Goal: Transaction & Acquisition: Purchase product/service

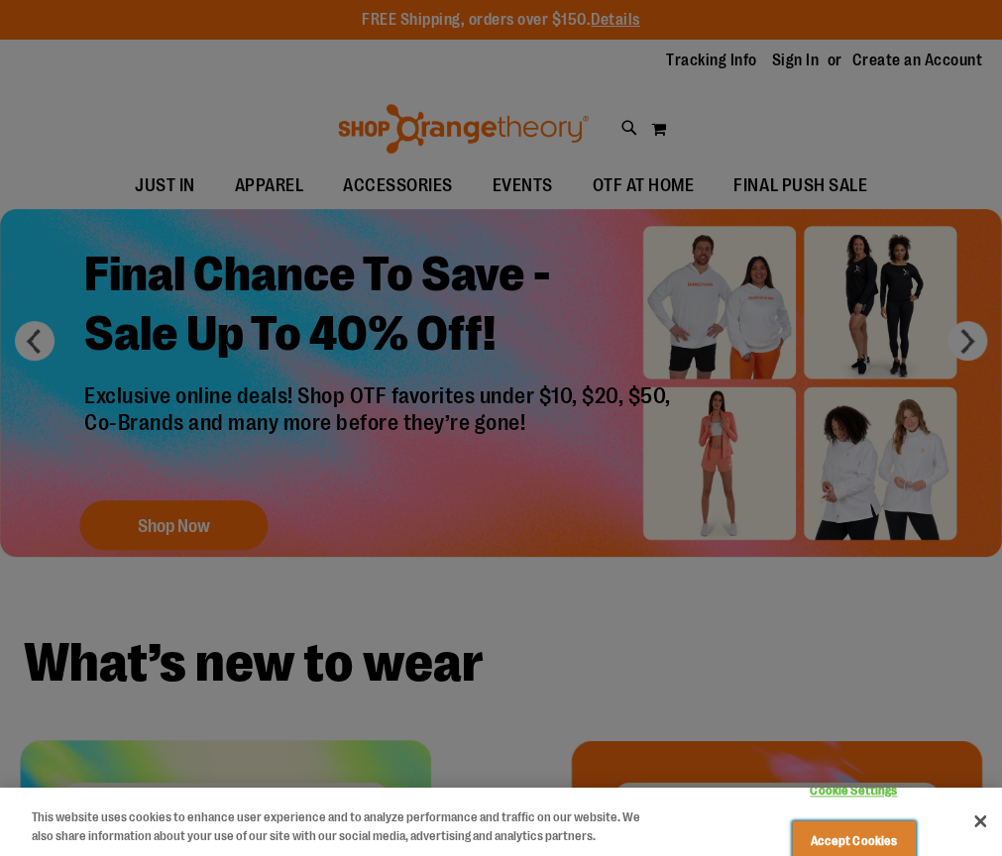
click at [848, 820] on button "Accept Cookies" at bounding box center [854, 841] width 124 height 42
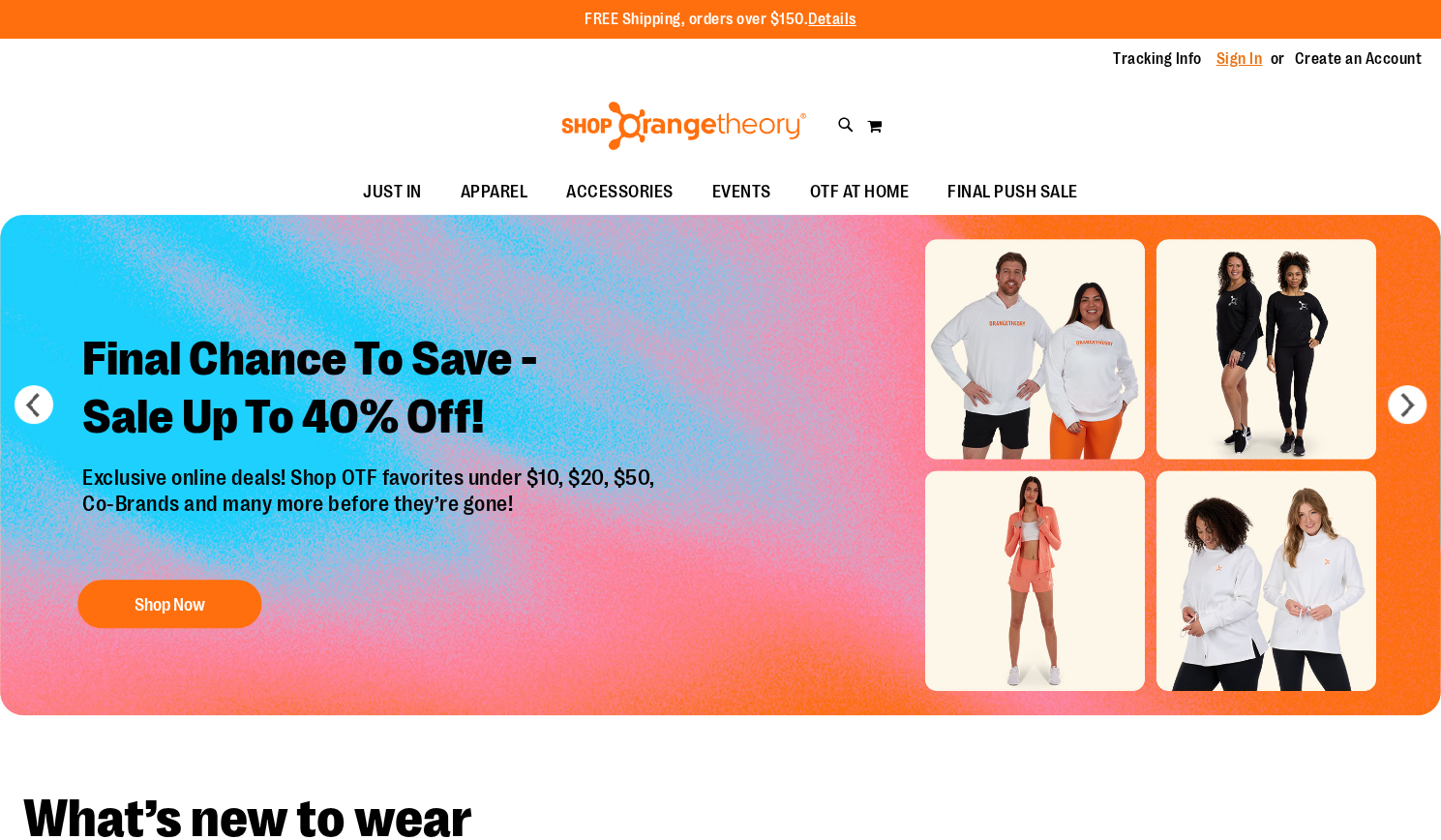
click at [978, 58] on link "Sign In" at bounding box center [1241, 60] width 47 height 21
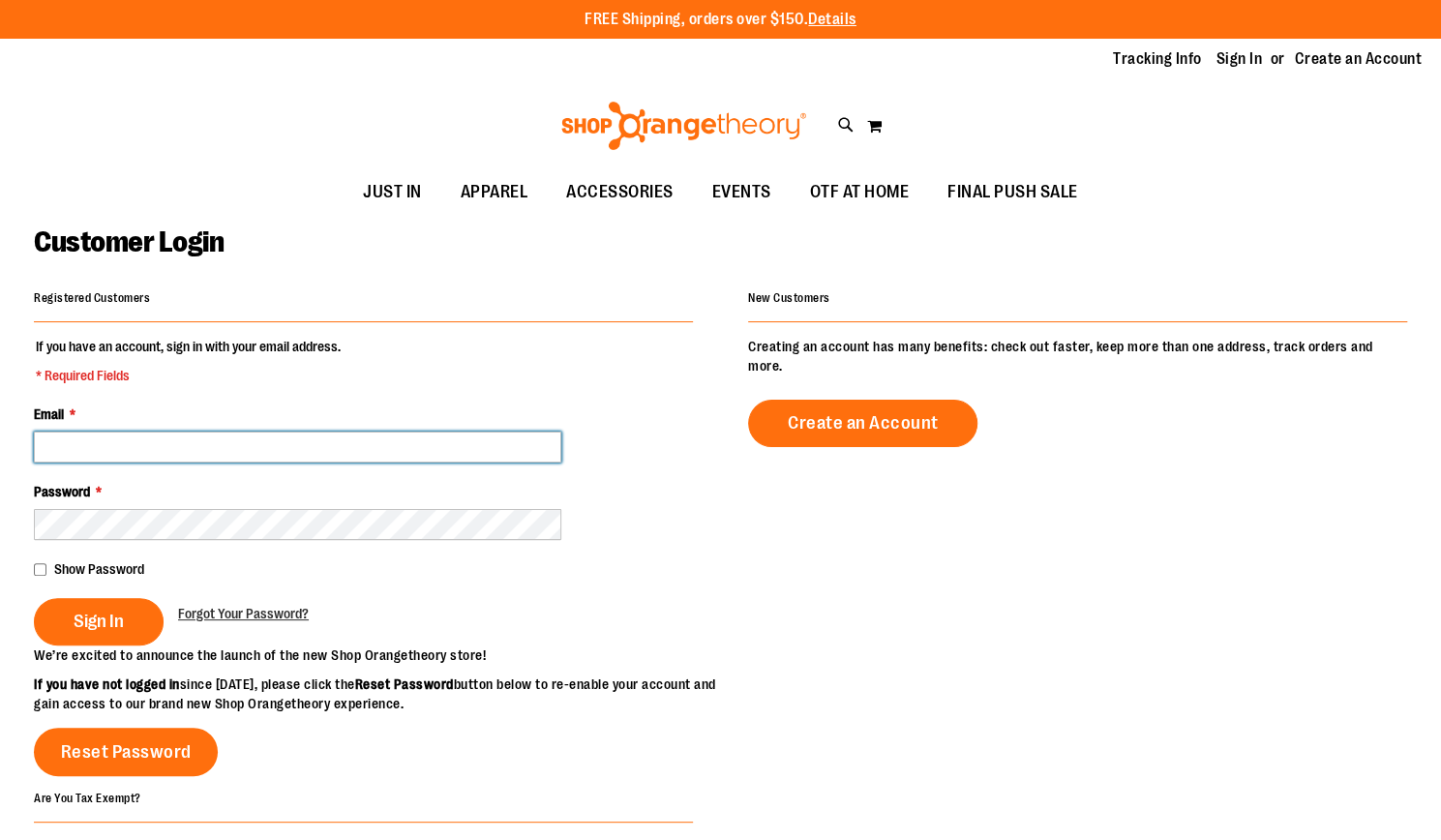
click at [78, 439] on input "Email *" at bounding box center [298, 447] width 528 height 31
type input "**********"
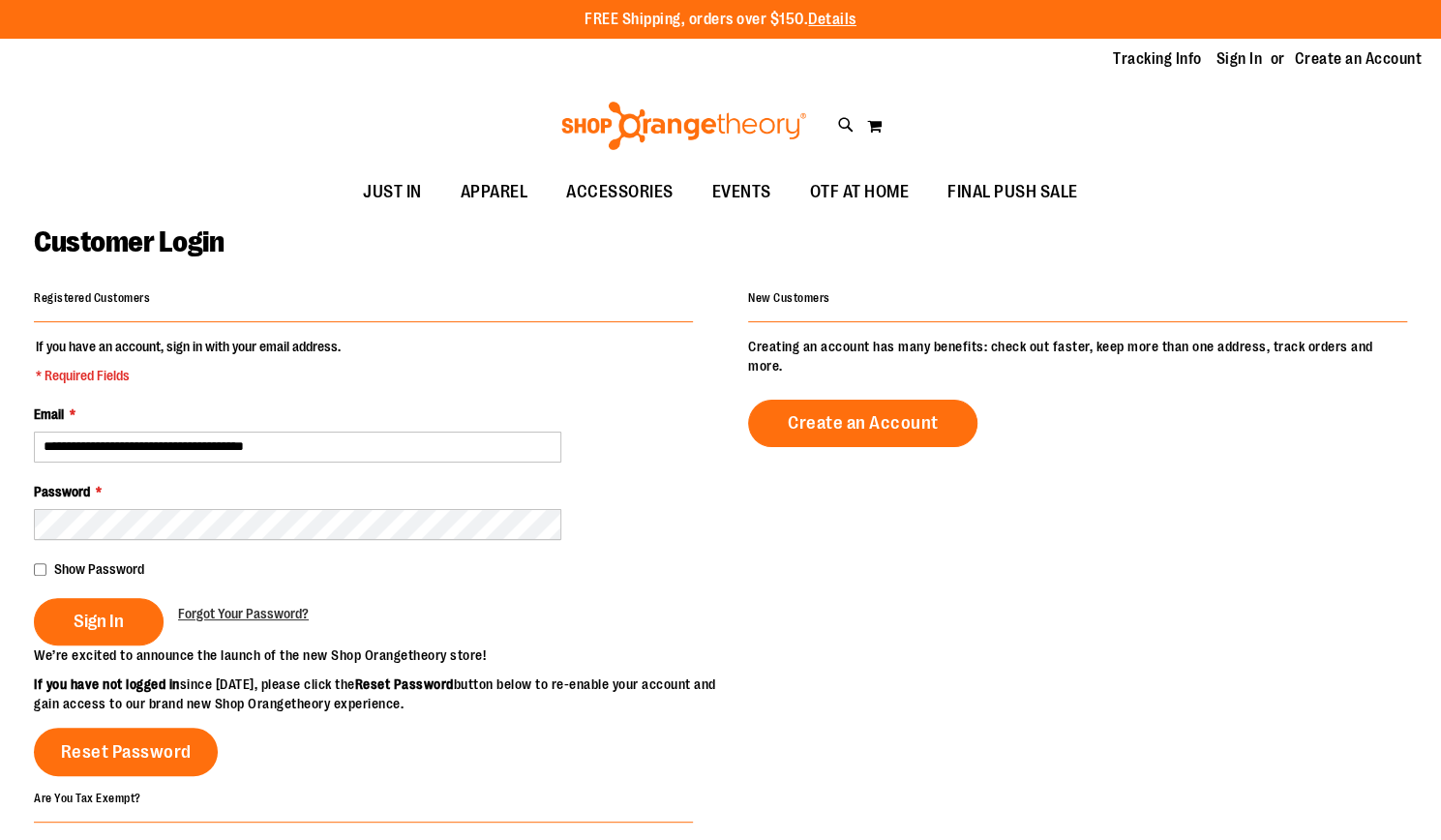
click at [34, 598] on button "Sign In" at bounding box center [99, 621] width 130 height 48
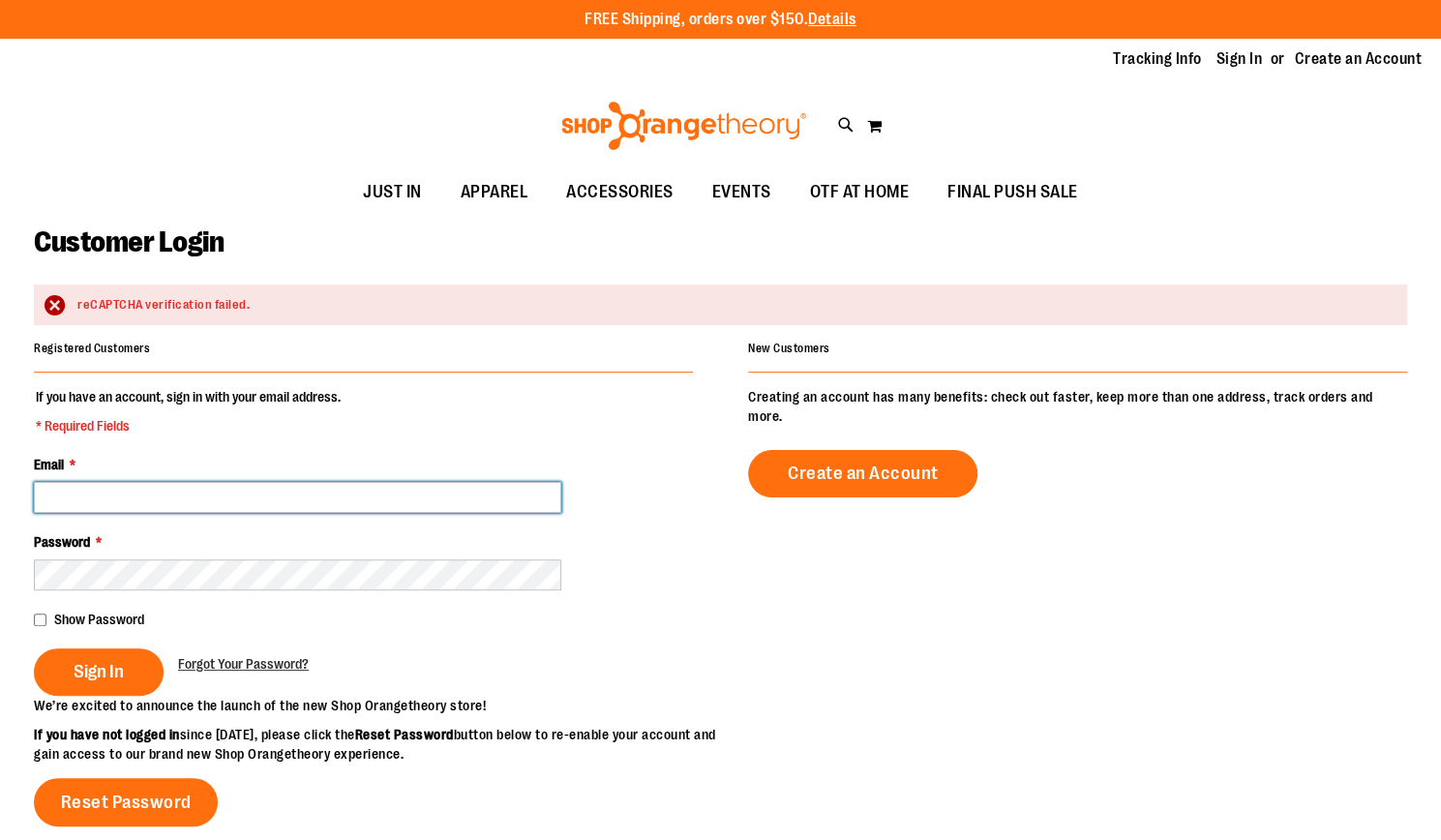
click at [142, 502] on input "Email *" at bounding box center [298, 497] width 528 height 31
type input "**********"
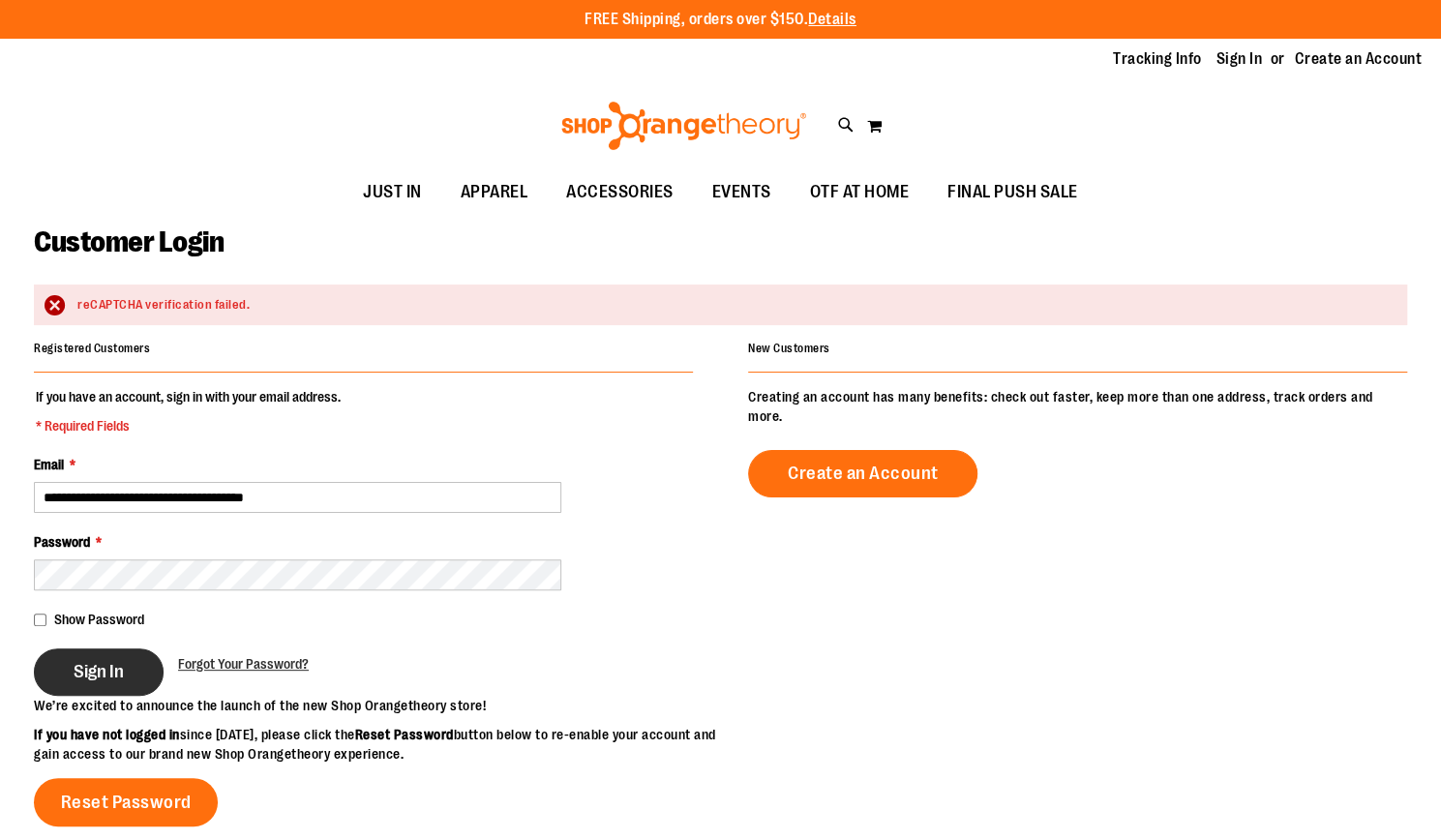
click at [95, 670] on span "Sign In" at bounding box center [99, 672] width 51 height 21
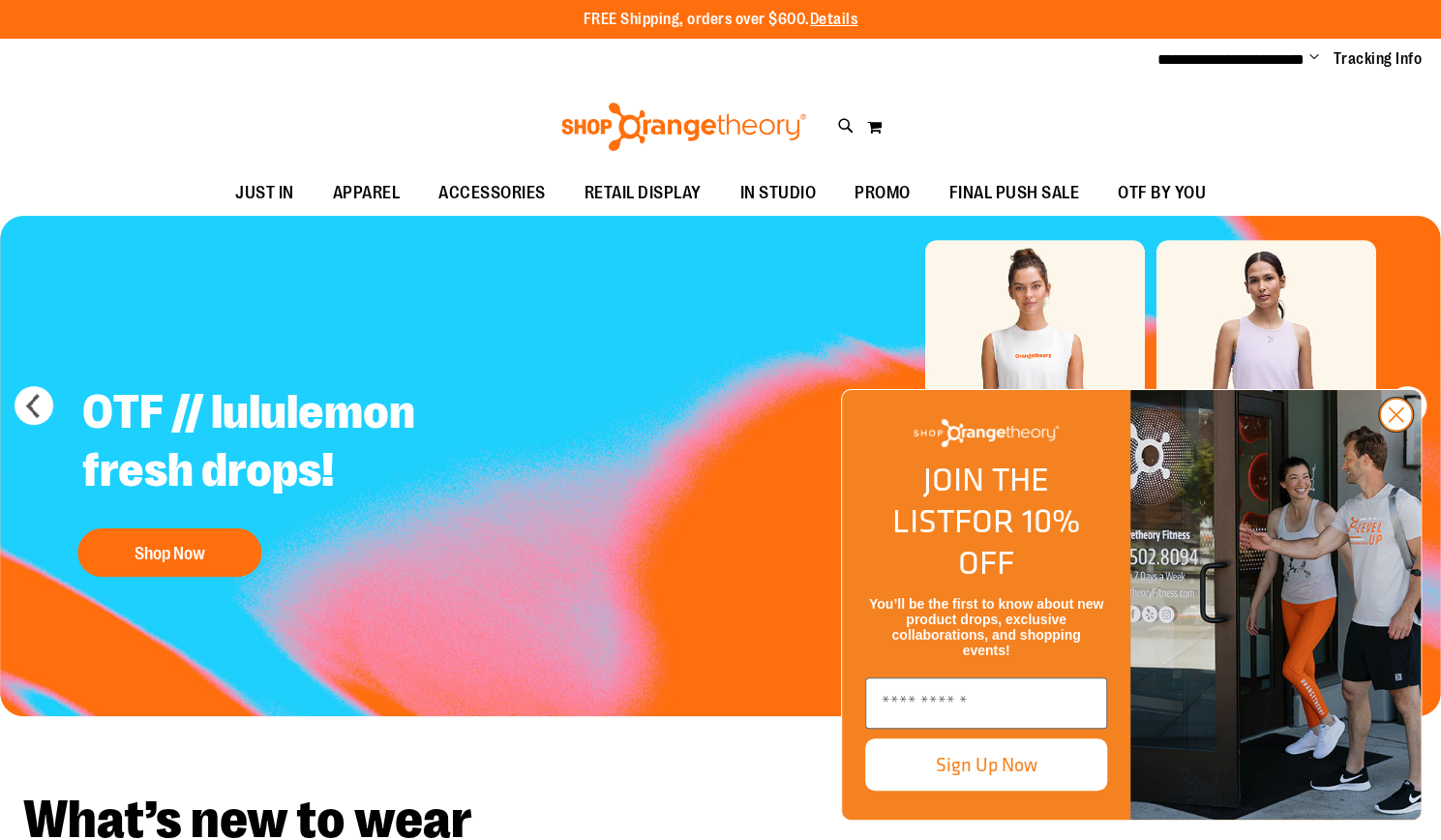
click at [1396, 431] on circle "Close dialog" at bounding box center [1396, 414] width 32 height 32
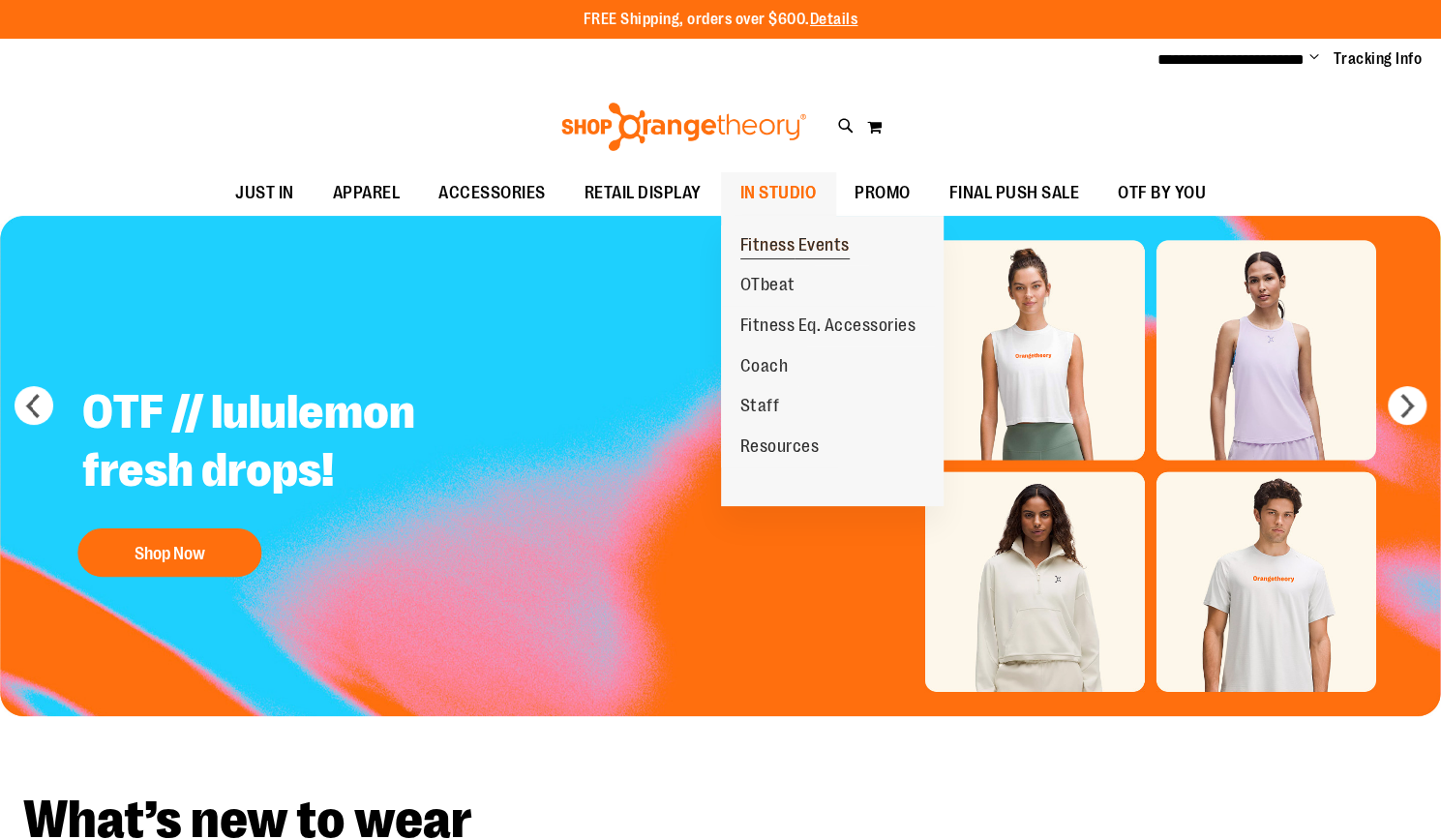
click at [792, 237] on span "Fitness Events" at bounding box center [795, 247] width 109 height 24
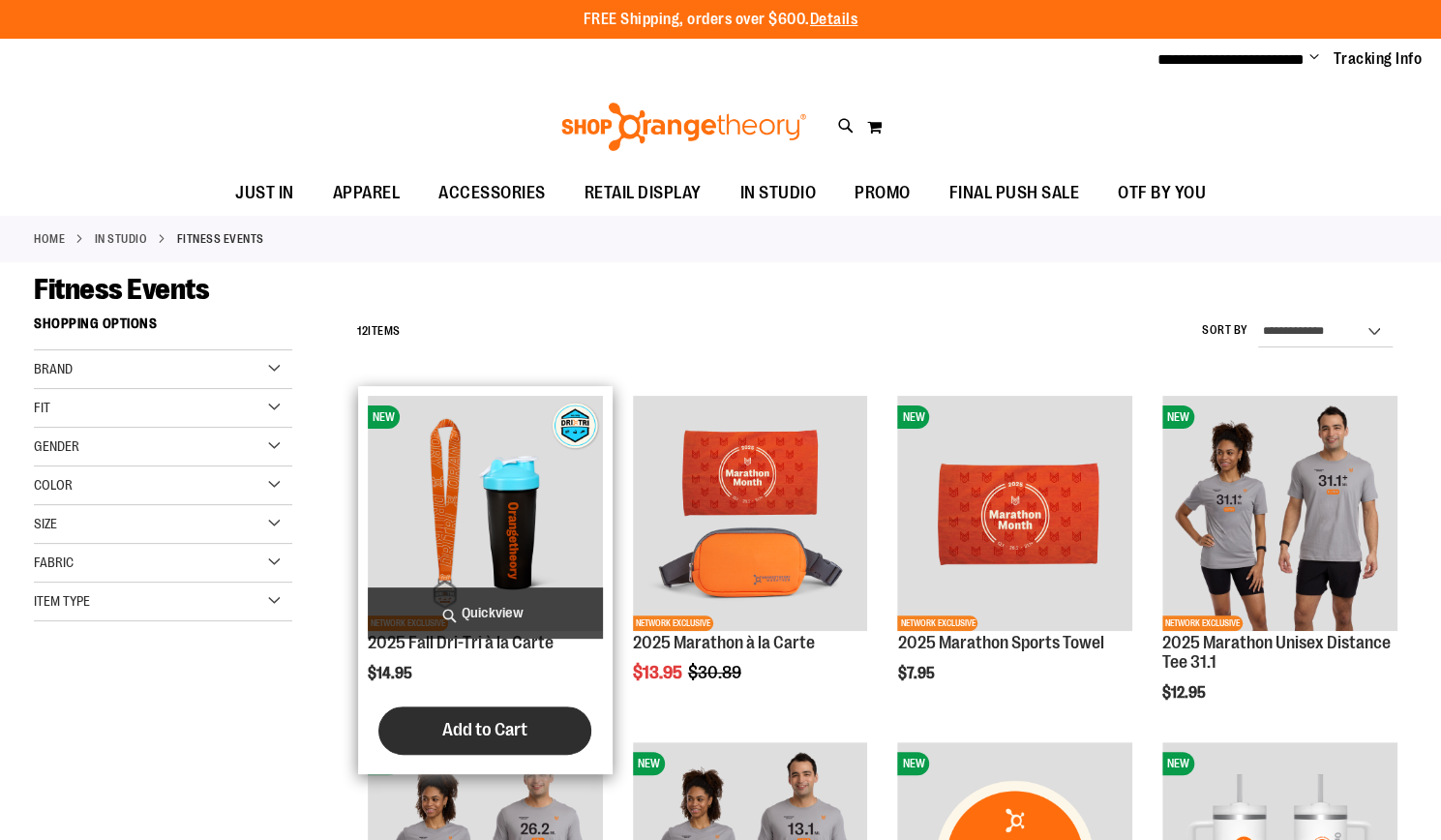
click at [501, 732] on span "Add to Cart" at bounding box center [485, 730] width 85 height 21
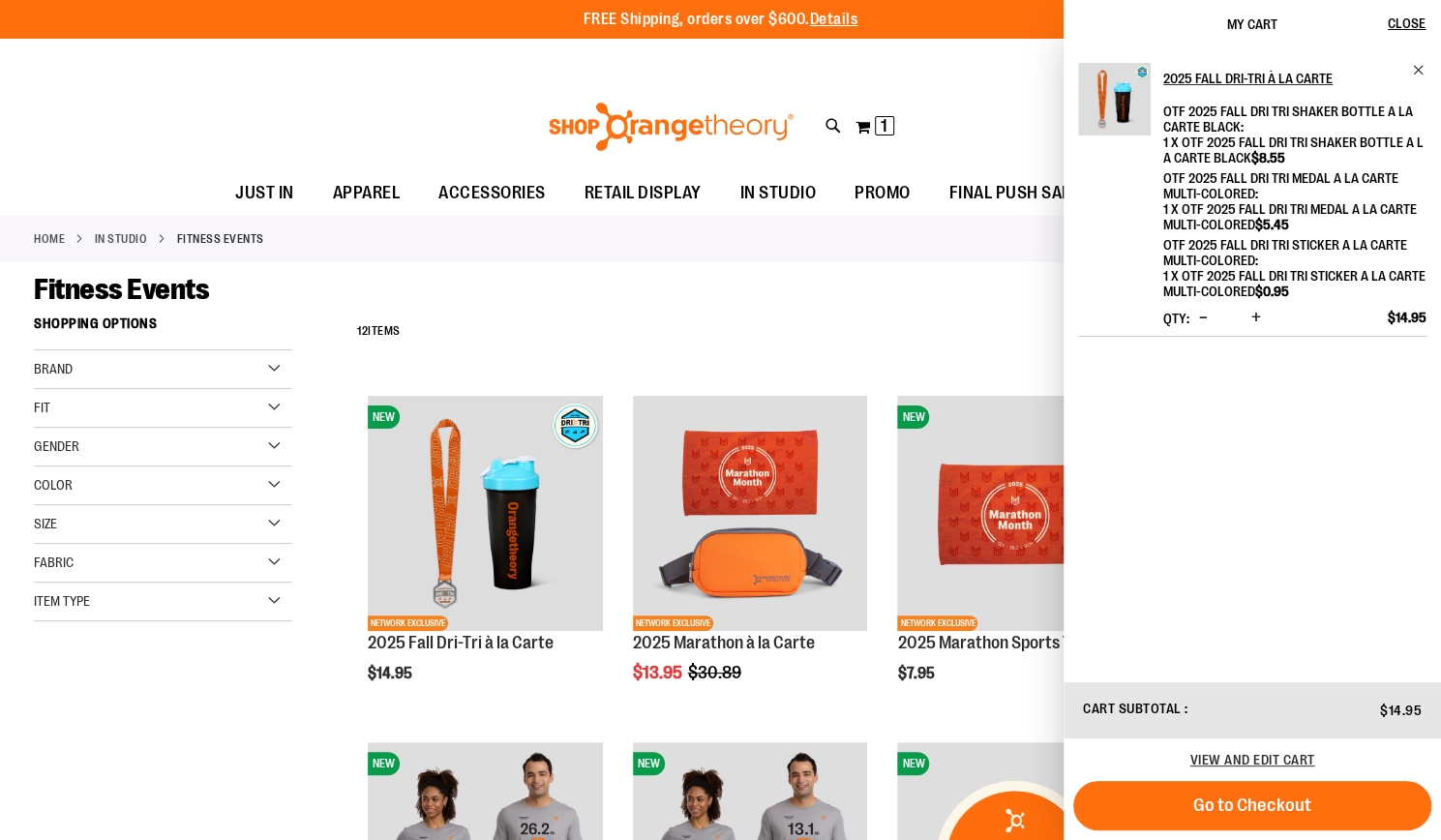
click at [802, 308] on div "**********" at bounding box center [877, 332] width 1060 height 51
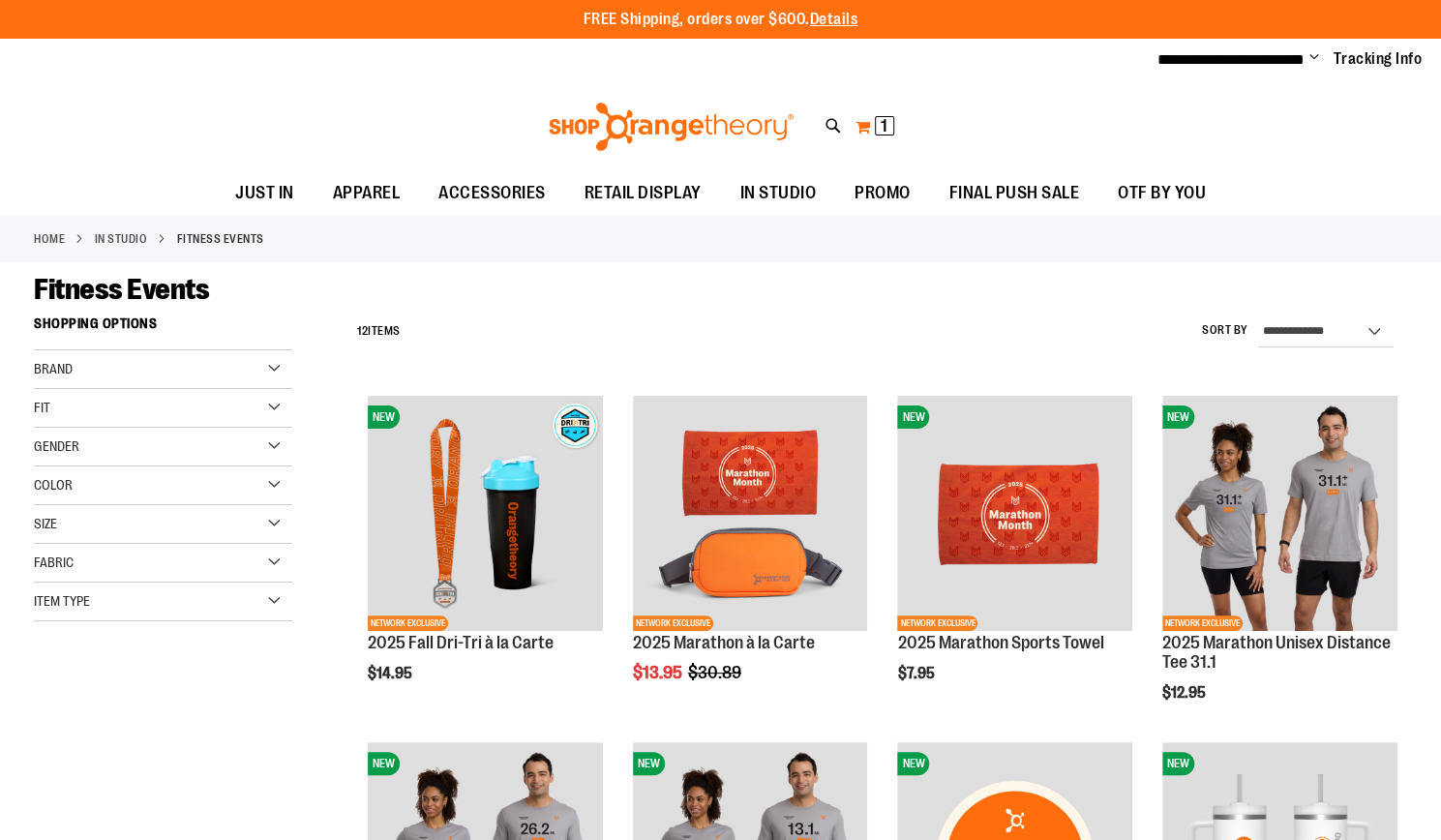
click at [867, 129] on button "My Cart 1 1 items" at bounding box center [875, 127] width 41 height 31
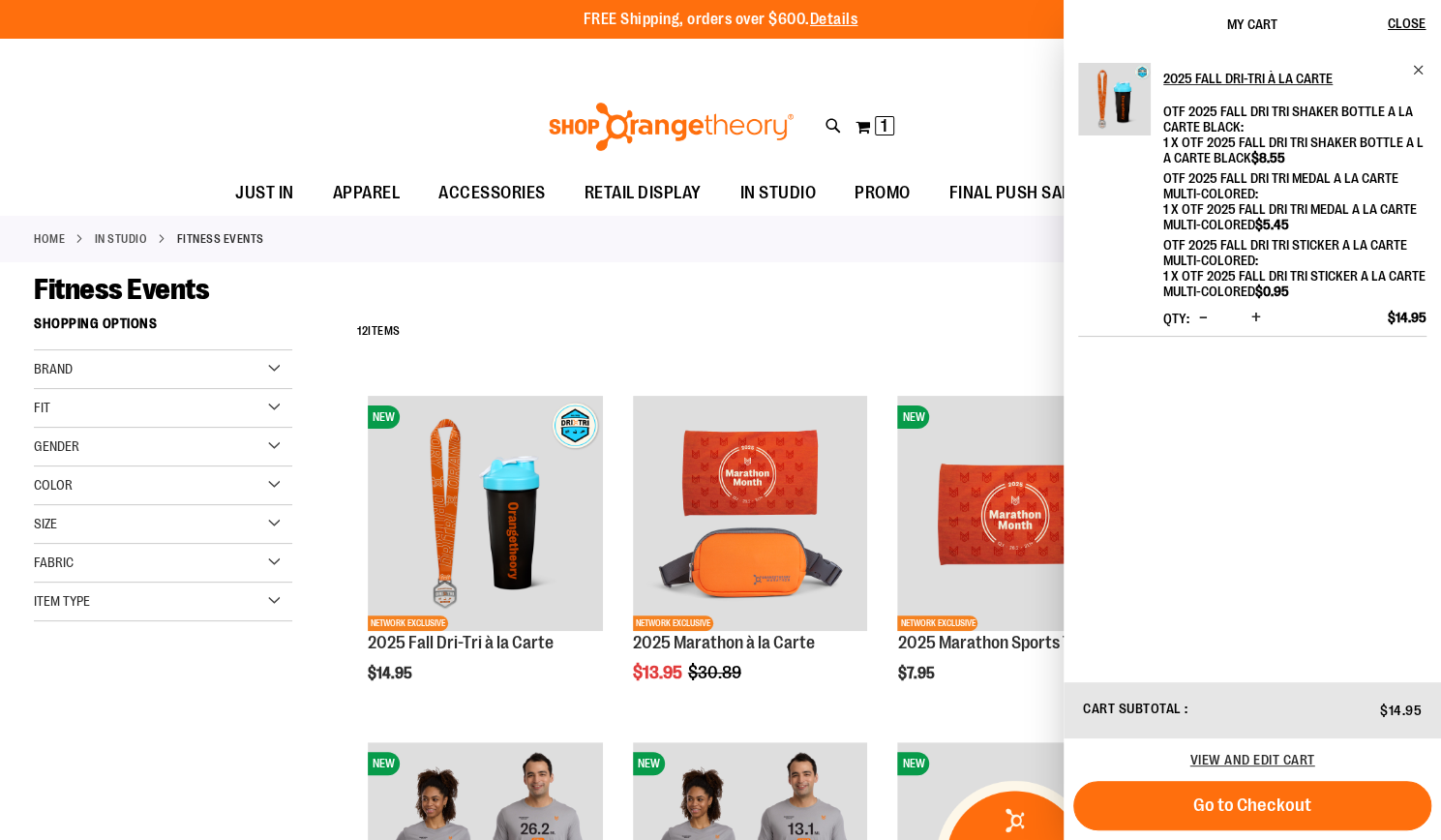
click at [1247, 316] on button "Increase product quantity" at bounding box center [1256, 318] width 20 height 20
click at [1260, 317] on button "Increase product quantity" at bounding box center [1256, 318] width 20 height 20
click at [1263, 313] on div "Qty * Update" at bounding box center [1214, 318] width 103 height 20
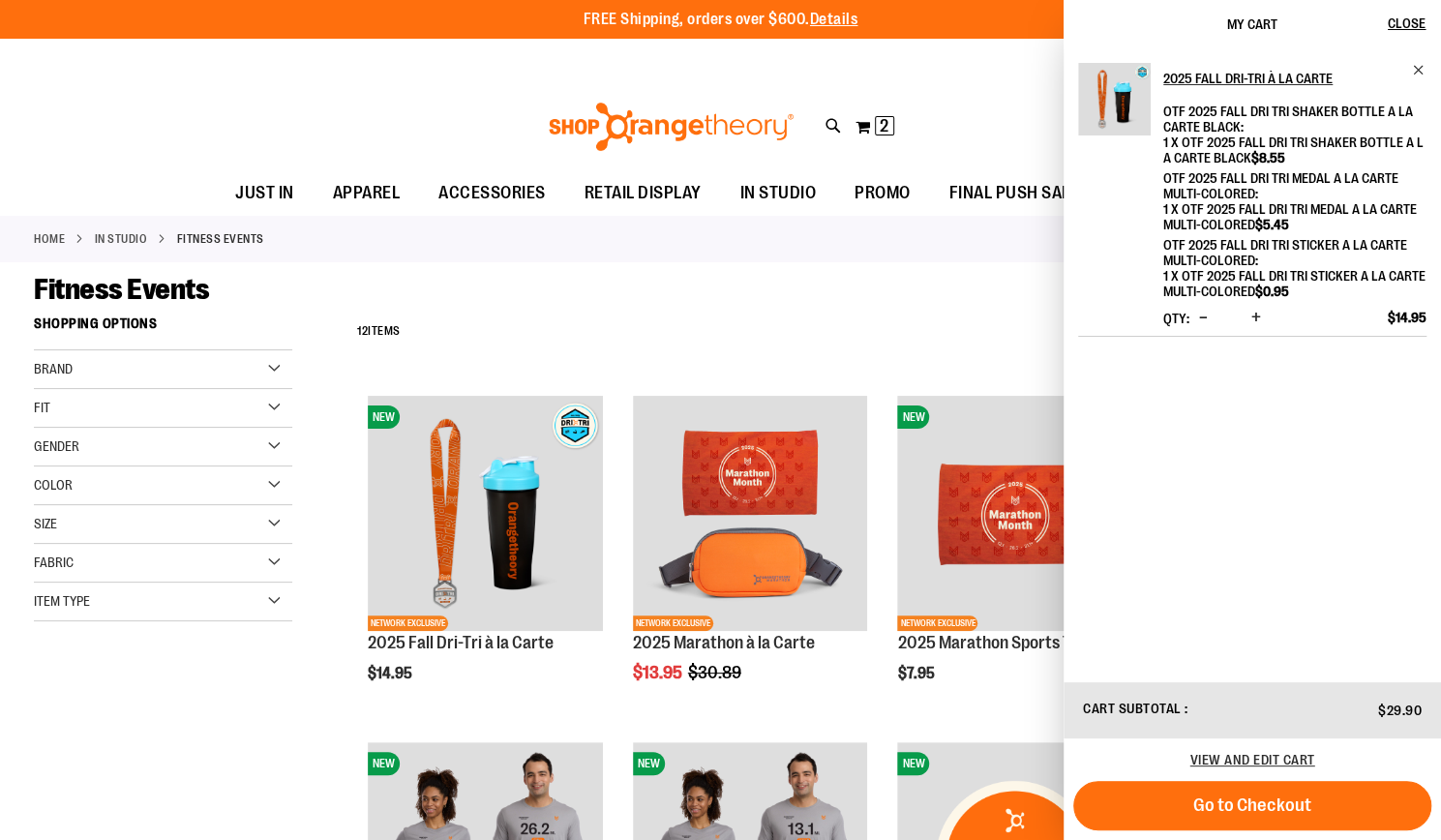
click at [1253, 320] on span "Increase product quantity" at bounding box center [1256, 317] width 10 height 20
click at [1255, 319] on span "Increase product quantity" at bounding box center [1256, 317] width 10 height 20
click at [1253, 315] on span "Increase product quantity" at bounding box center [1256, 317] width 10 height 20
click at [1253, 319] on span "Increase product quantity" at bounding box center [1256, 317] width 10 height 20
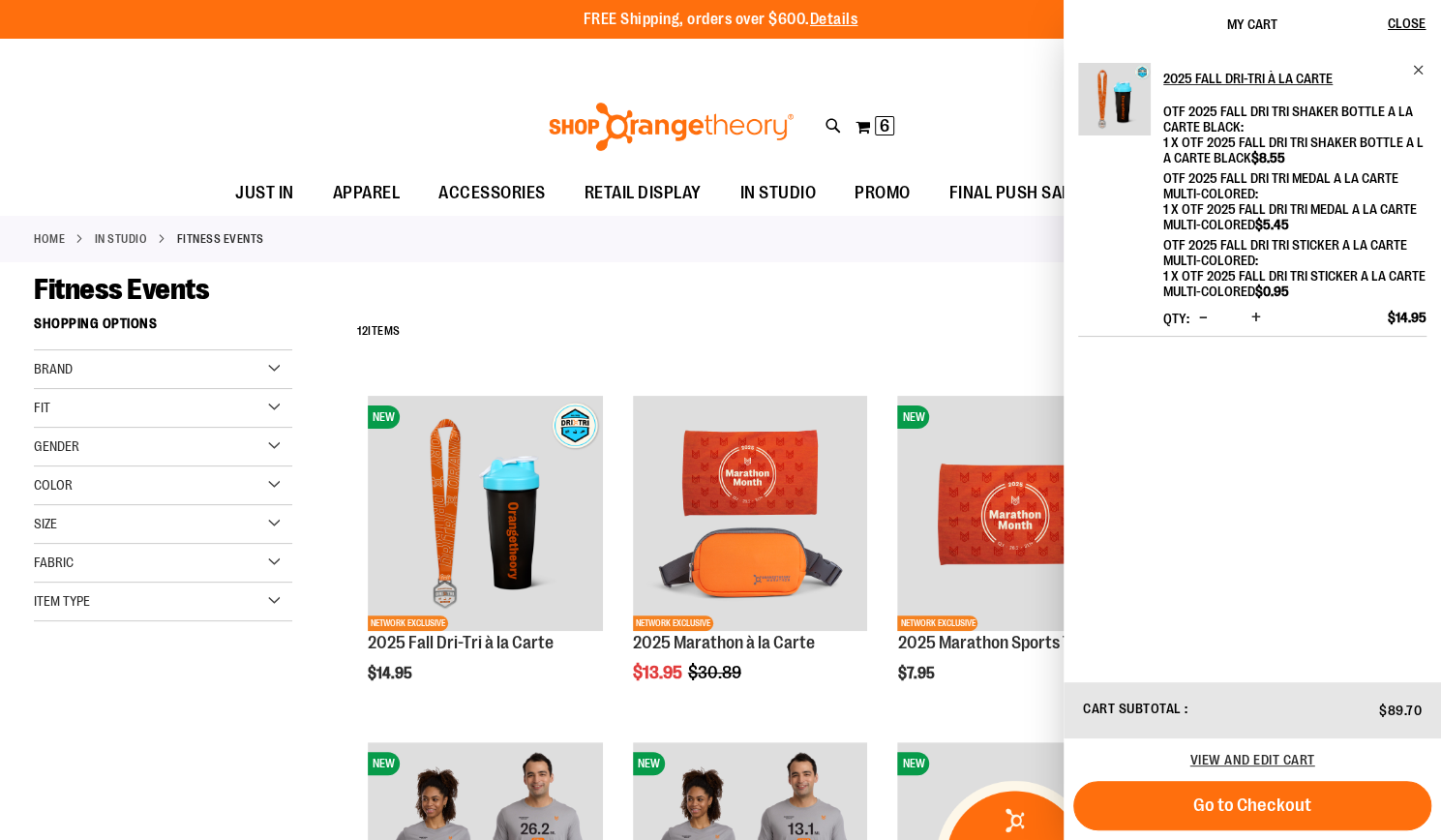
click at [1253, 319] on span "Increase product quantity" at bounding box center [1256, 317] width 10 height 20
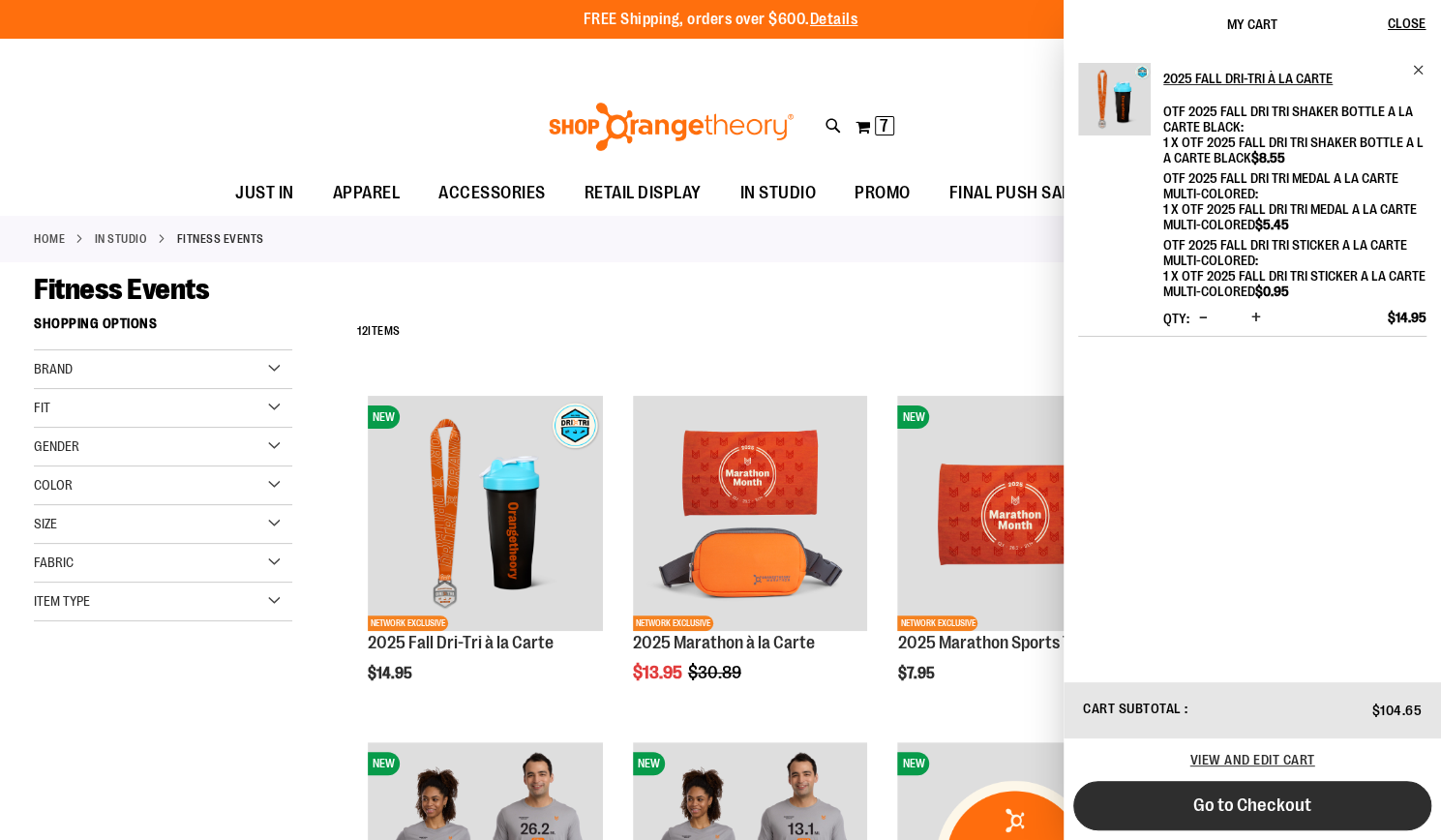
click at [1201, 815] on button "Go to Checkout" at bounding box center [1252, 806] width 359 height 50
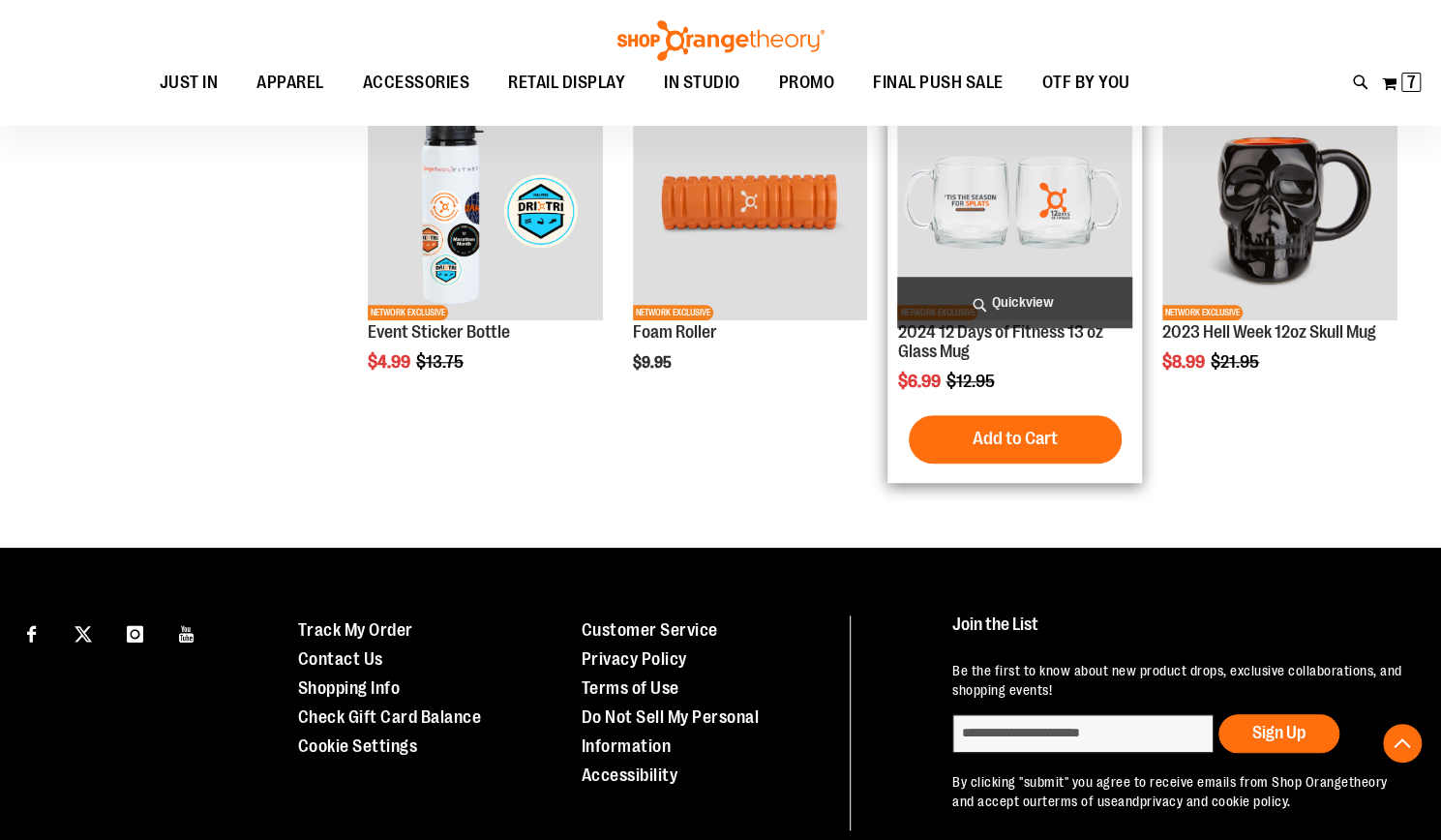
scroll to position [778, 0]
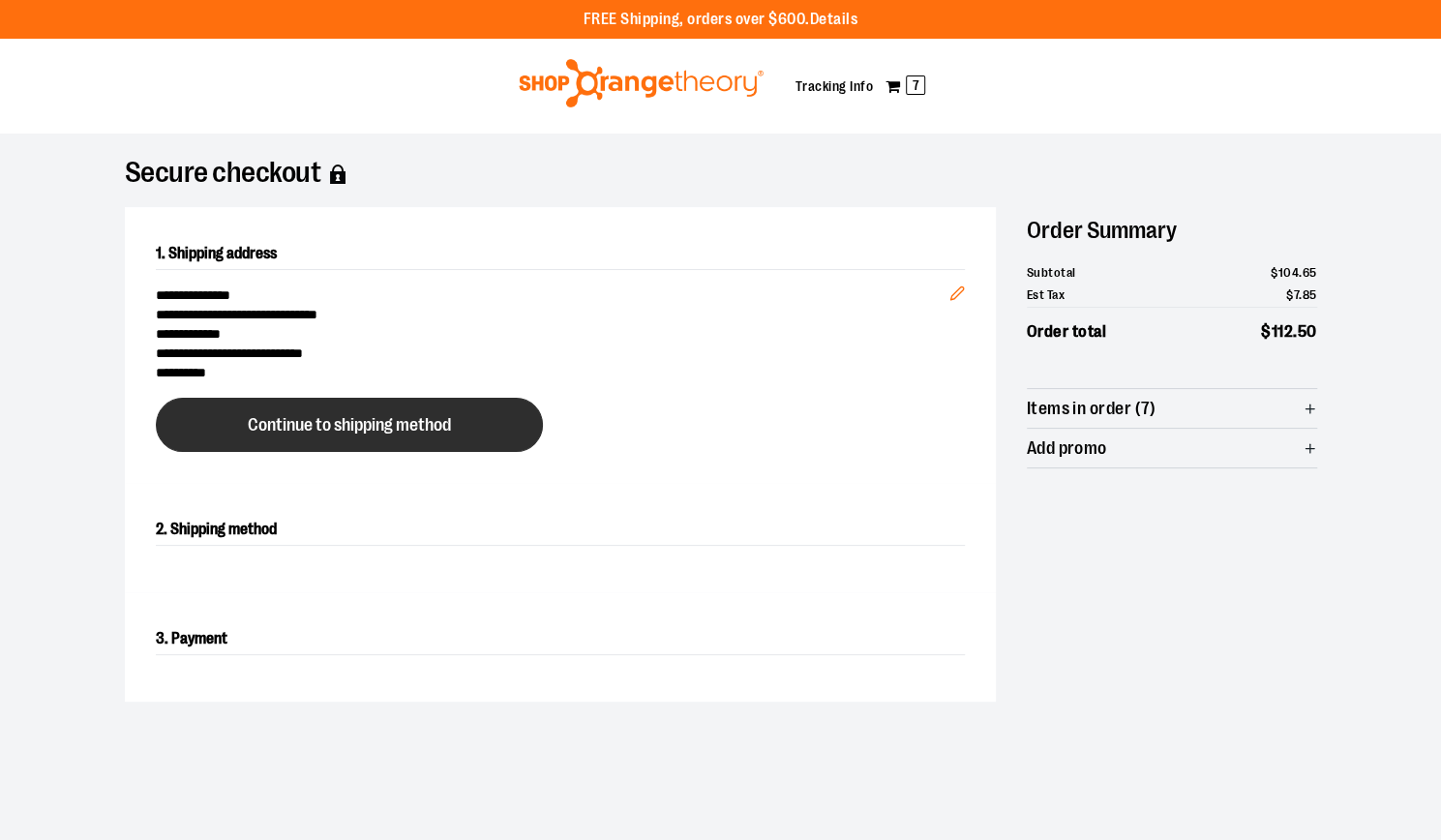
click at [457, 423] on button "Continue to shipping method" at bounding box center [350, 424] width 387 height 54
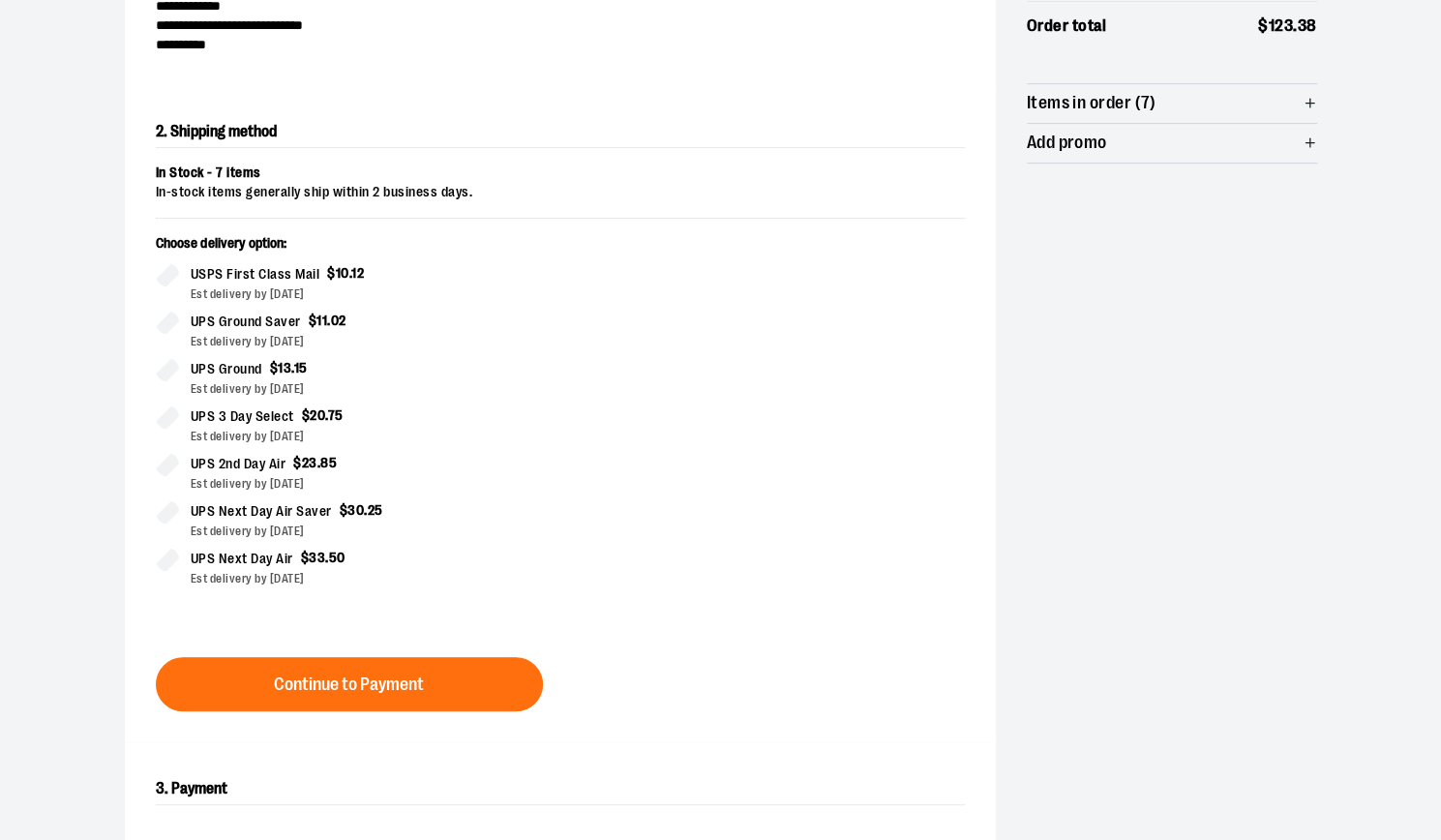
scroll to position [330, 0]
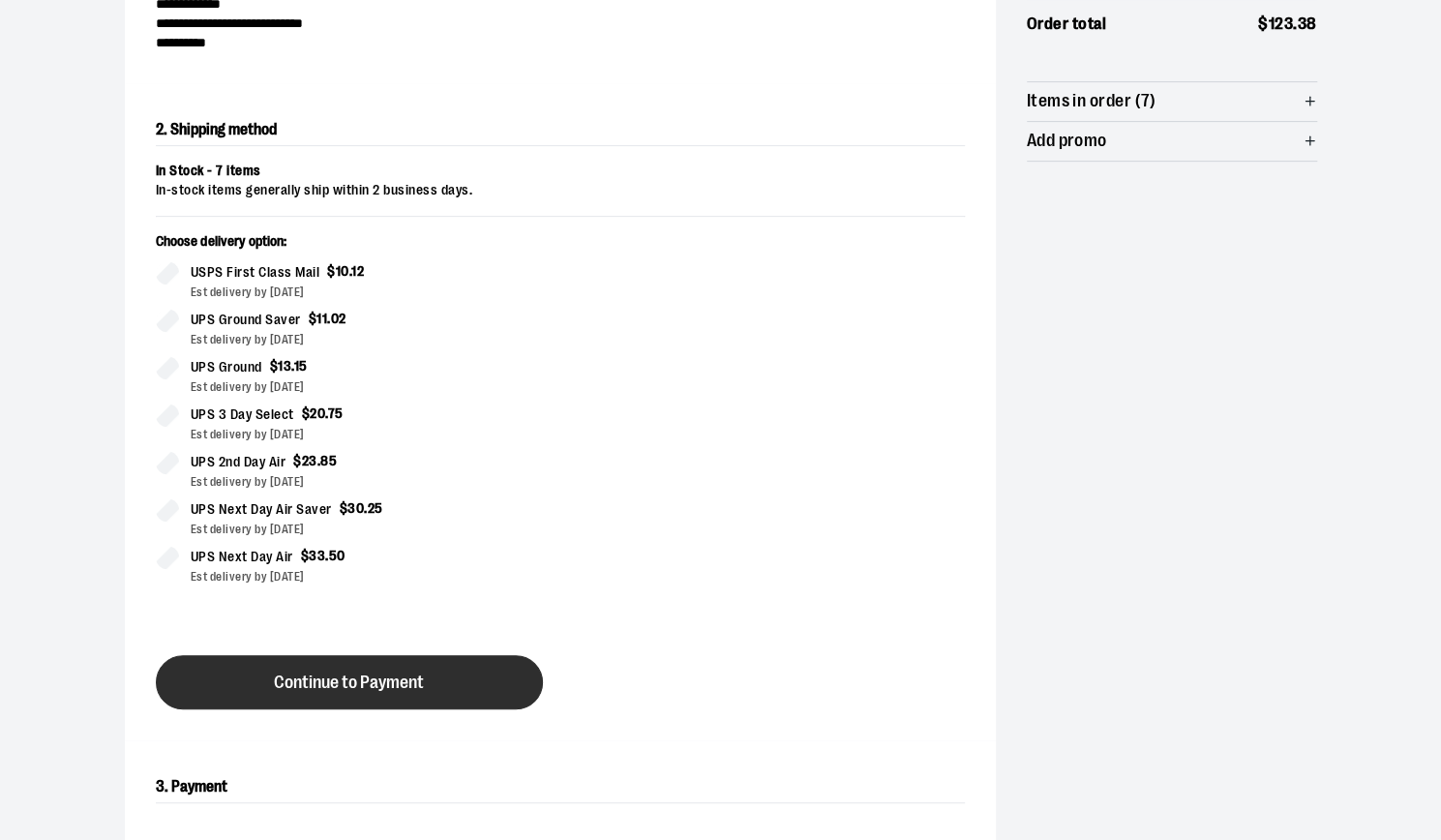
click at [258, 671] on button "Continue to Payment" at bounding box center [350, 682] width 387 height 54
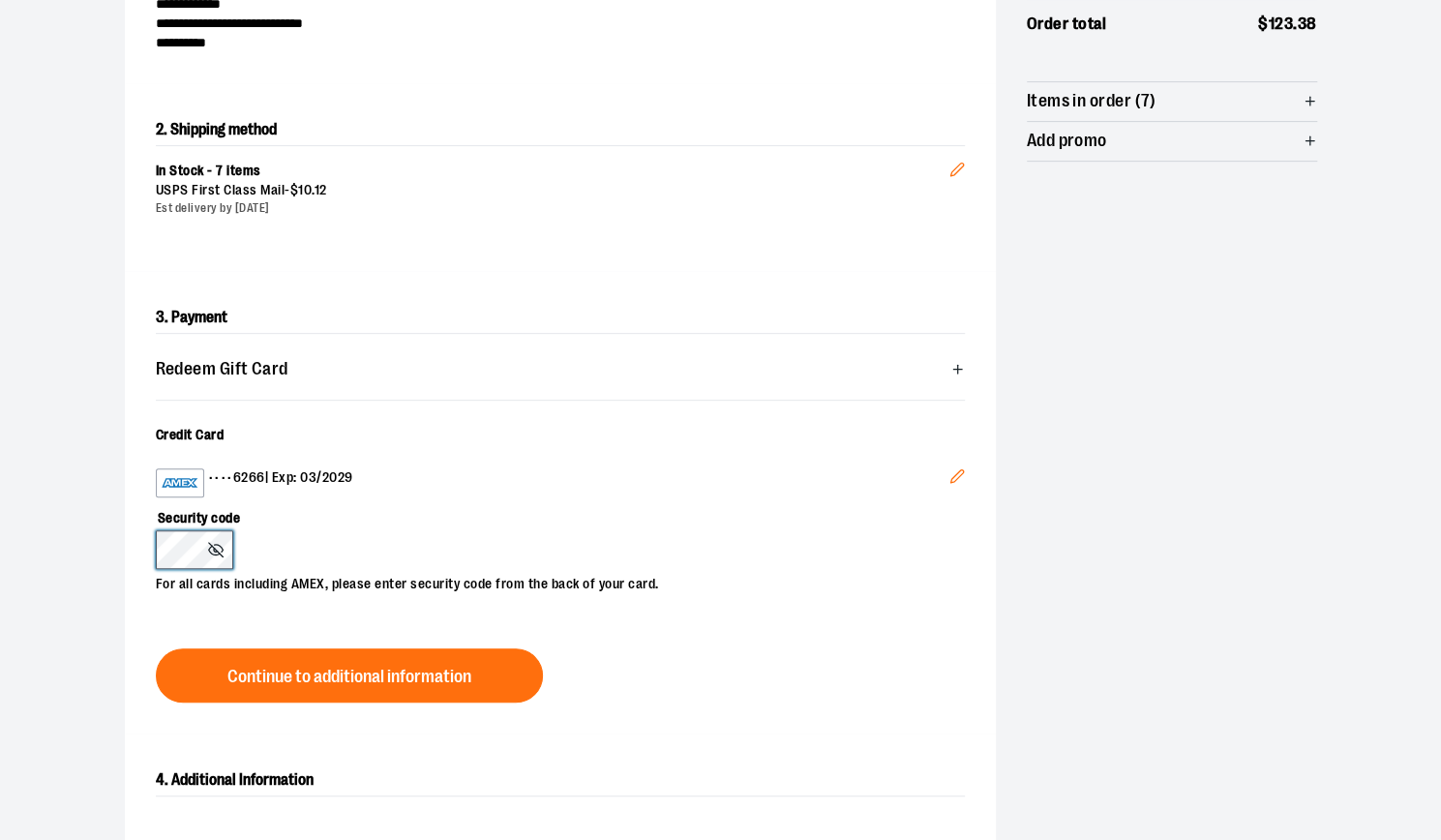
click at [176, 573] on div "Security code For all cards including AMEX, please enter security code from the…" at bounding box center [551, 545] width 790 height 97
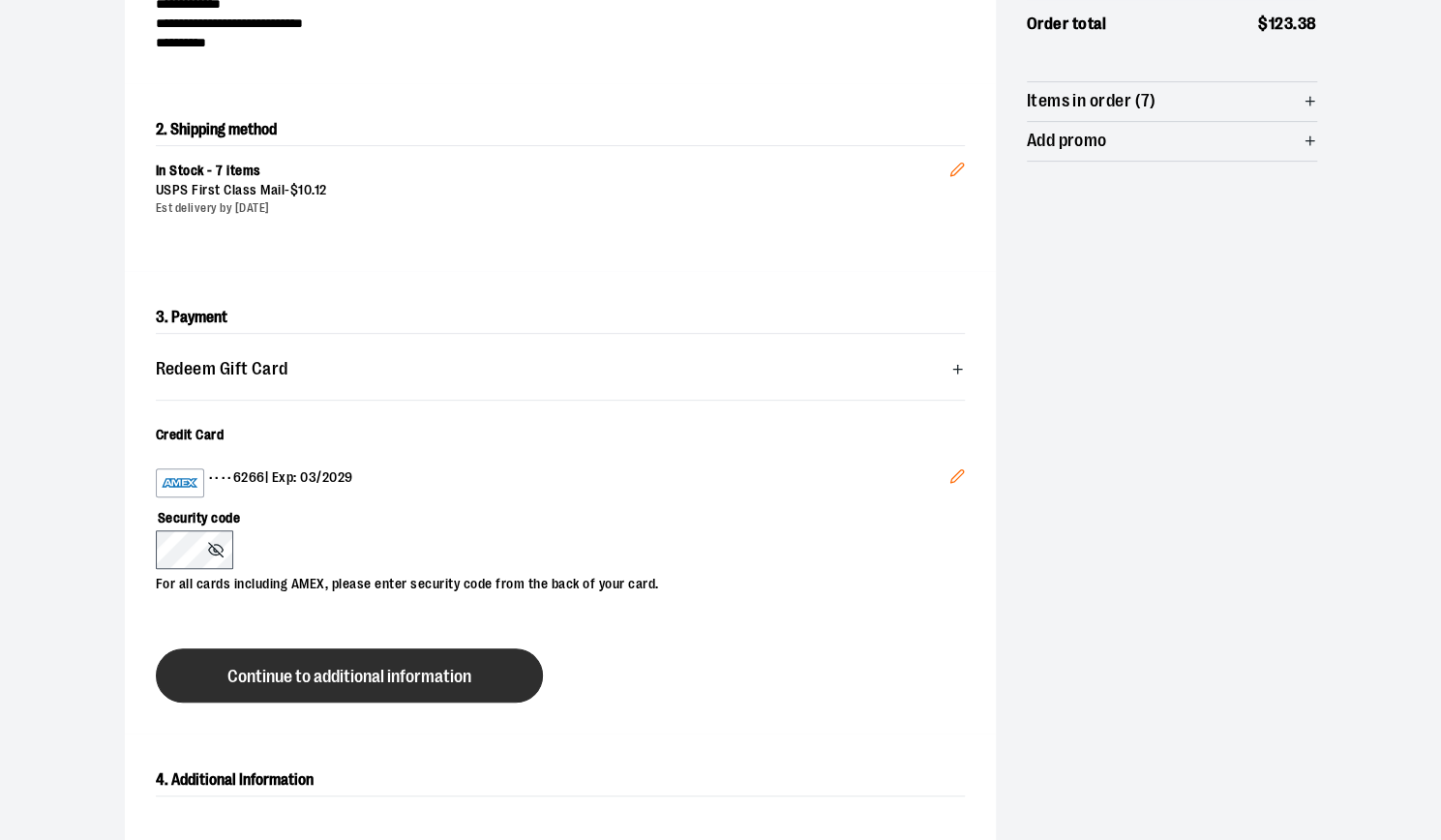
click at [262, 681] on span "Continue to additional information" at bounding box center [350, 677] width 244 height 19
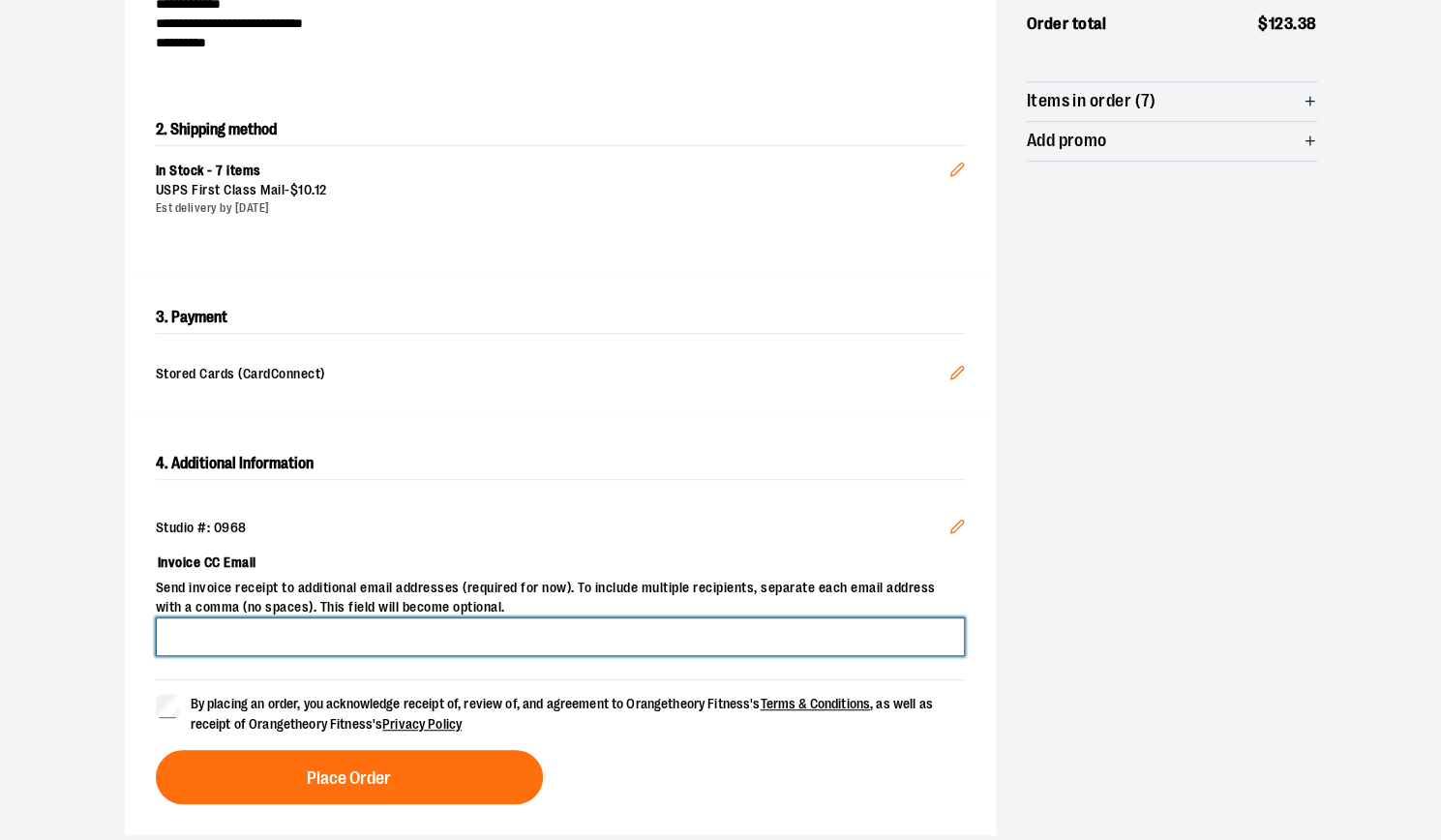
click at [240, 650] on input "Invoice CC Email" at bounding box center [561, 637] width 809 height 39
type input "**********"
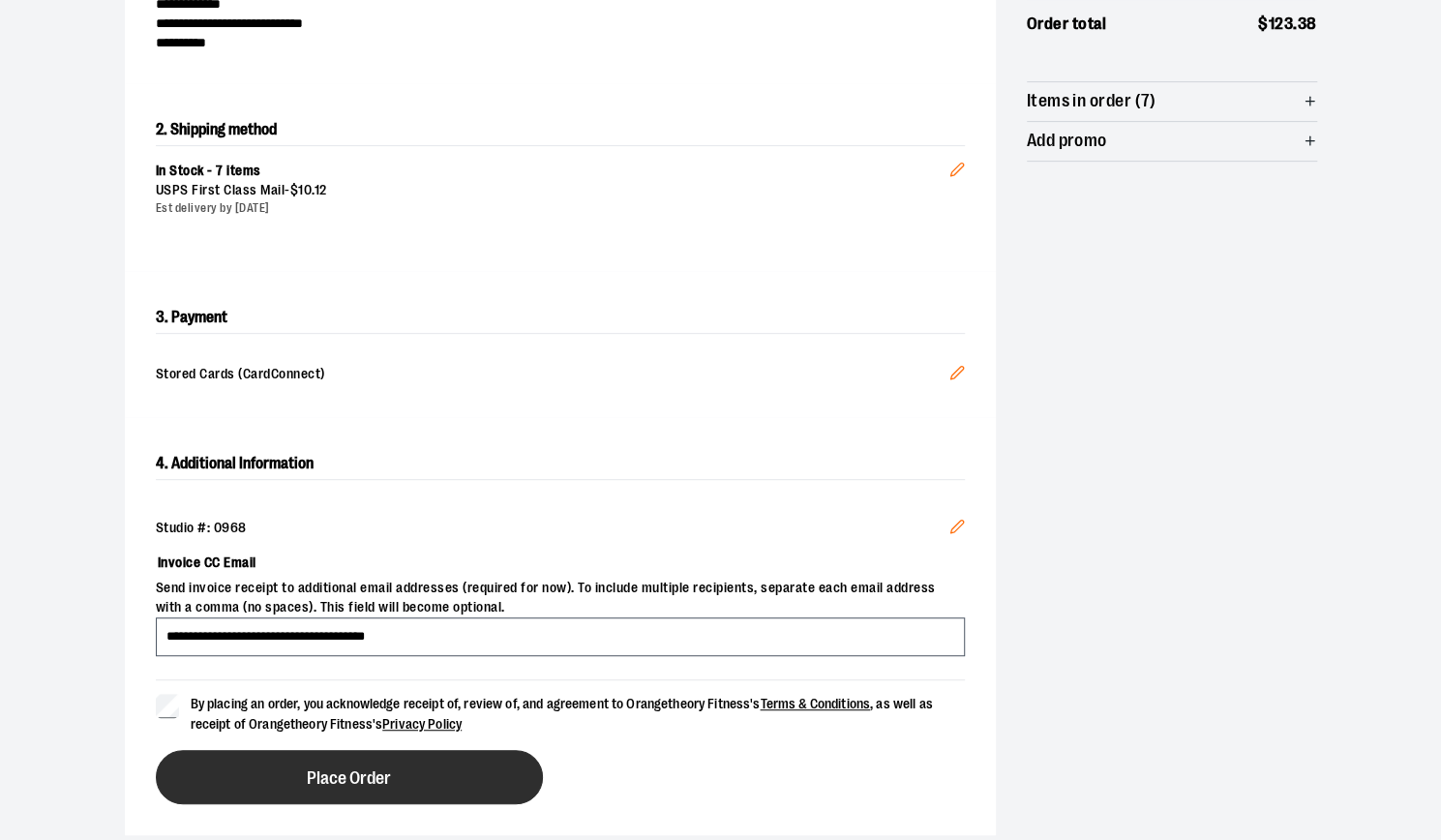
click at [347, 758] on button "Place Order" at bounding box center [350, 777] width 387 height 54
